Goal: Transaction & Acquisition: Book appointment/travel/reservation

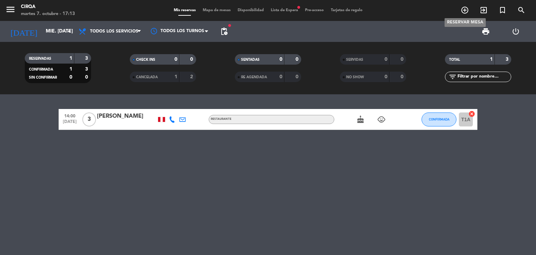
click at [461, 10] on icon "add_circle_outline" at bounding box center [464, 10] width 8 height 8
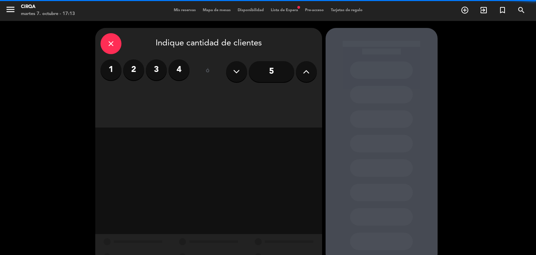
click at [305, 67] on icon at bounding box center [306, 71] width 7 height 10
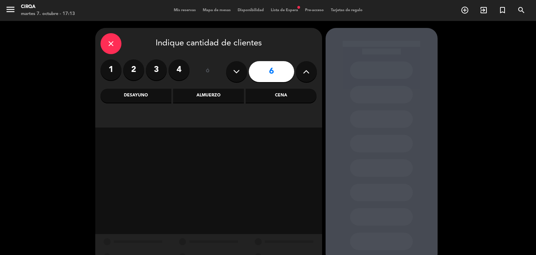
click at [305, 67] on icon at bounding box center [306, 71] width 7 height 10
click at [237, 77] on button at bounding box center [236, 71] width 21 height 21
type input "6"
click at [272, 96] on div "Cena" at bounding box center [280, 96] width 71 height 14
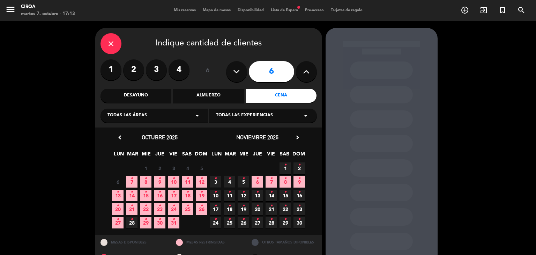
click at [145, 182] on icon "•" at bounding box center [145, 178] width 2 height 11
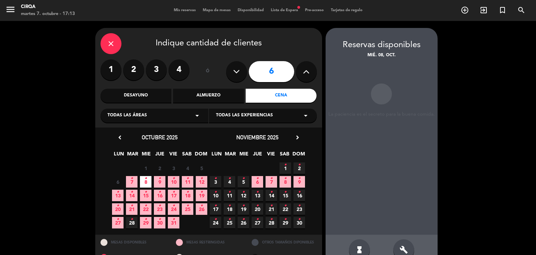
scroll to position [16, 0]
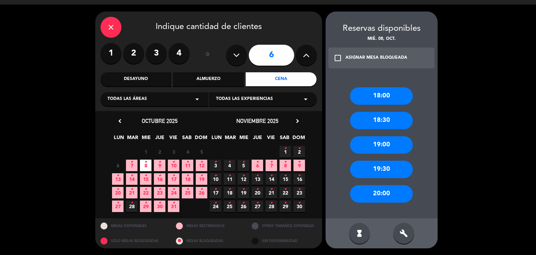
click at [343, 56] on div "check_box_outline_blank ASIGNAR MESA BLOQUEADA" at bounding box center [381, 57] width 106 height 21
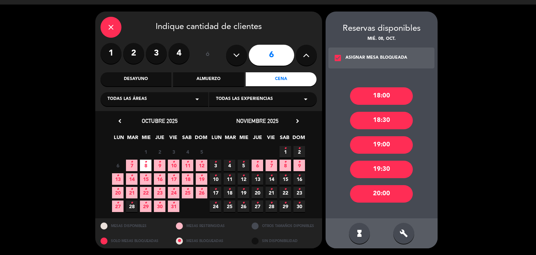
click at [382, 96] on div "18:00" at bounding box center [381, 95] width 63 height 17
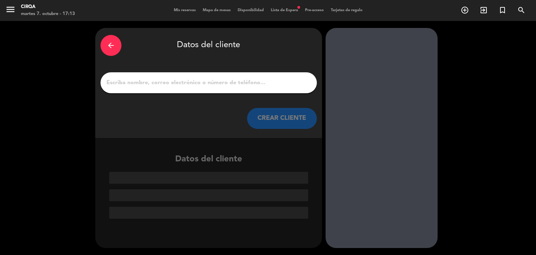
click at [172, 87] on input "1" at bounding box center [209, 83] width 206 height 10
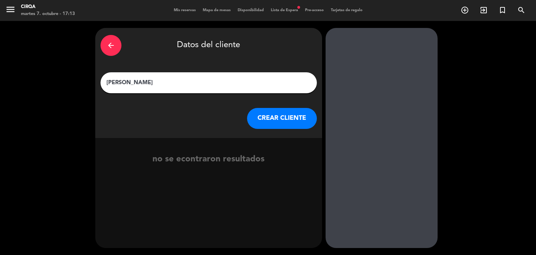
type input "[PERSON_NAME]"
click at [267, 116] on button "CREAR CLIENTE" at bounding box center [282, 118] width 70 height 21
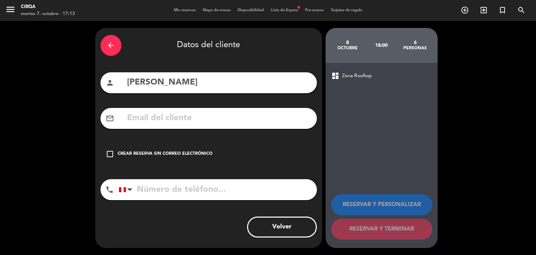
click at [166, 118] on input "text" at bounding box center [218, 118] width 185 height 14
click at [188, 120] on input "text" at bounding box center [218, 118] width 185 height 14
paste input "[EMAIL_ADDRESS][DOMAIN_NAME]"
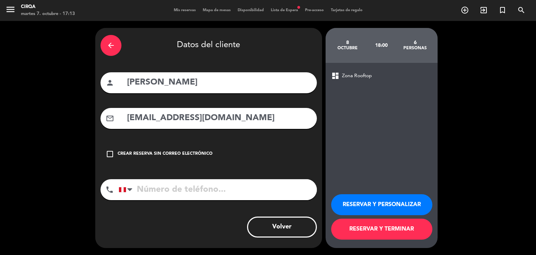
type input "[EMAIL_ADDRESS][DOMAIN_NAME]"
click at [171, 187] on input "tel" at bounding box center [218, 189] width 198 height 21
type input "980982025"
click at [378, 228] on button "RESERVAR Y TERMINAR" at bounding box center [381, 228] width 101 height 21
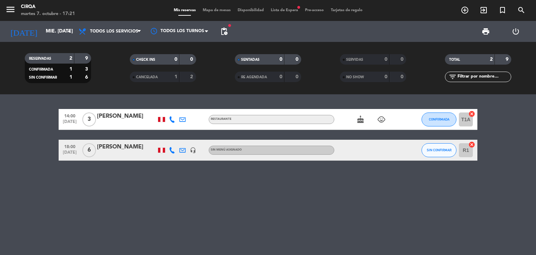
click at [408, 148] on div at bounding box center [406, 149] width 19 height 21
click at [369, 149] on div at bounding box center [365, 149] width 63 height 21
click at [118, 157] on div at bounding box center [126, 155] width 59 height 6
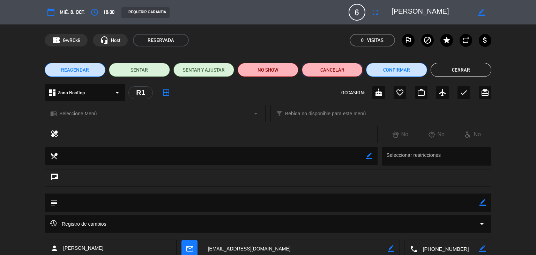
click at [354, 70] on button "Cancelar" at bounding box center [332, 70] width 61 height 14
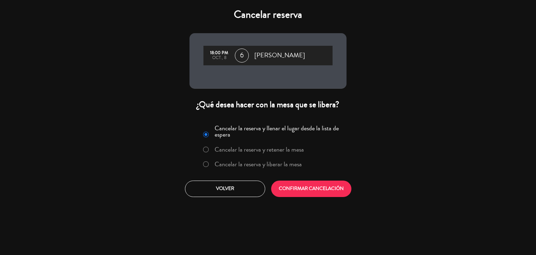
click at [213, 168] on label "Cancelar la reserva y liberar la mesa" at bounding box center [252, 164] width 106 height 13
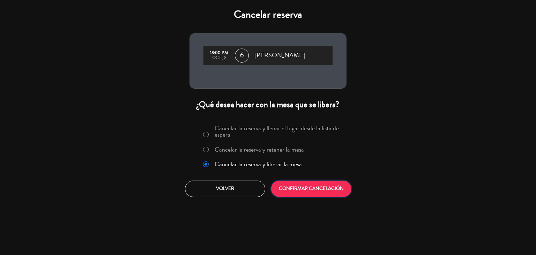
click at [289, 188] on button "CONFIRMAR CANCELACIÓN" at bounding box center [311, 188] width 80 height 16
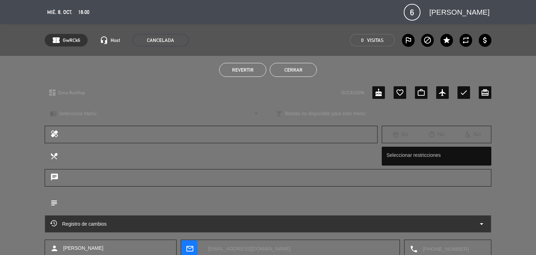
click at [289, 62] on div "Revertir Cerrar" at bounding box center [268, 70] width 536 height 28
click at [303, 71] on button "Cerrar" at bounding box center [293, 70] width 47 height 14
